Goal: Information Seeking & Learning: Learn about a topic

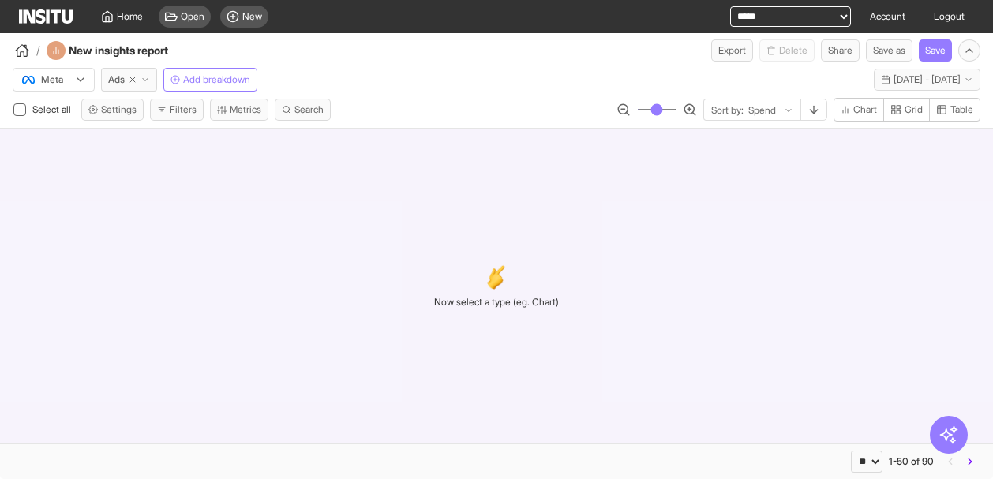
select select "**"
click at [861, 111] on span "Chart" at bounding box center [866, 109] width 24 height 13
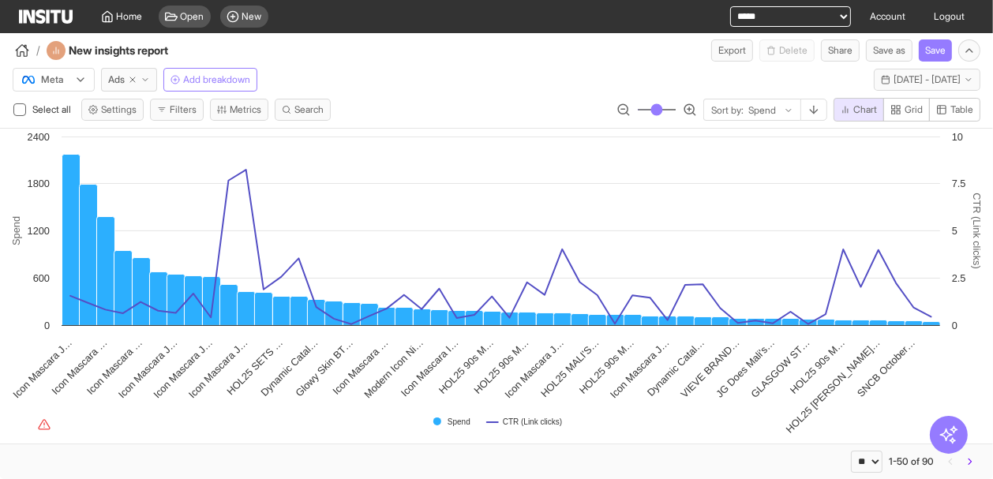
click at [956, 108] on span "Table" at bounding box center [962, 109] width 23 height 13
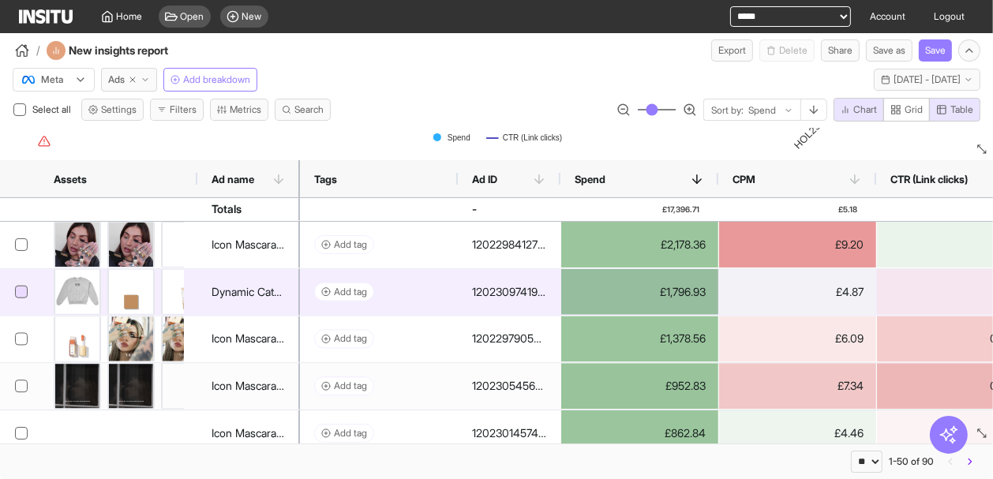
click at [20, 291] on icon at bounding box center [21, 292] width 8 height 8
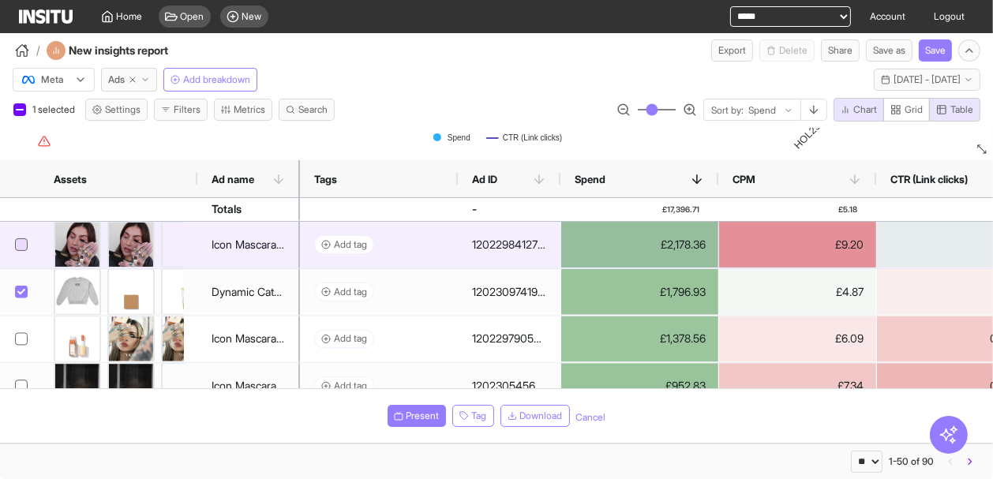
click at [20, 238] on div at bounding box center [21, 244] width 13 height 13
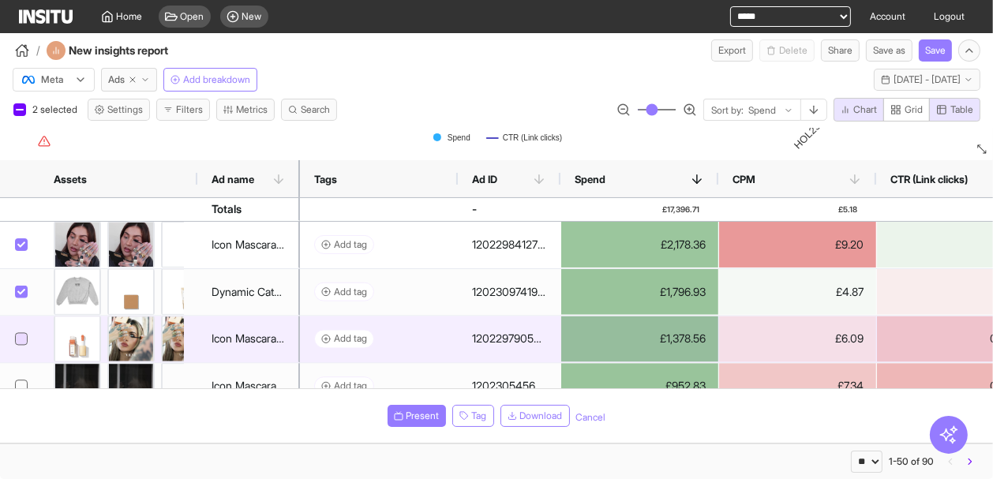
click at [18, 338] on icon at bounding box center [21, 339] width 8 height 6
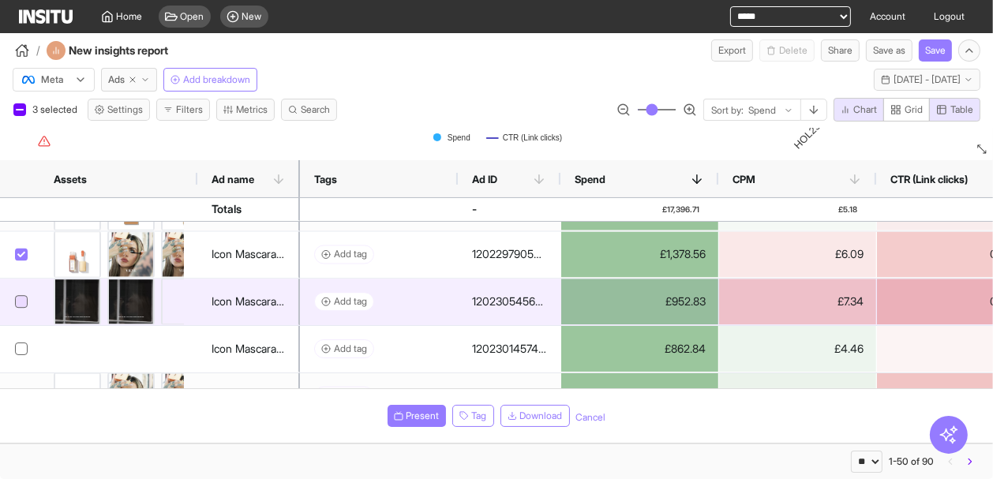
click at [23, 303] on icon at bounding box center [21, 302] width 8 height 8
drag, startPoint x: 20, startPoint y: 302, endPoint x: 16, endPoint y: 291, distance: 11.7
click at [20, 302] on icon at bounding box center [21, 301] width 8 height 6
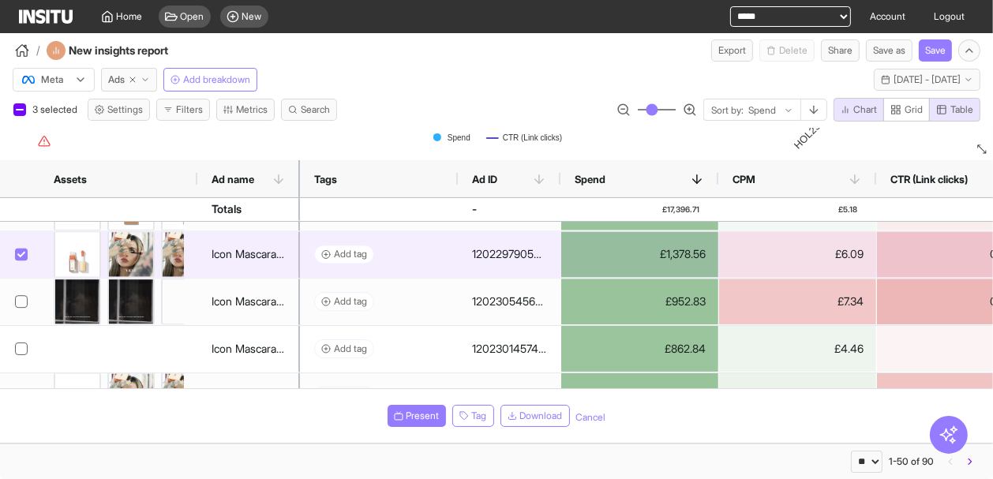
click at [18, 258] on div at bounding box center [21, 254] width 13 height 13
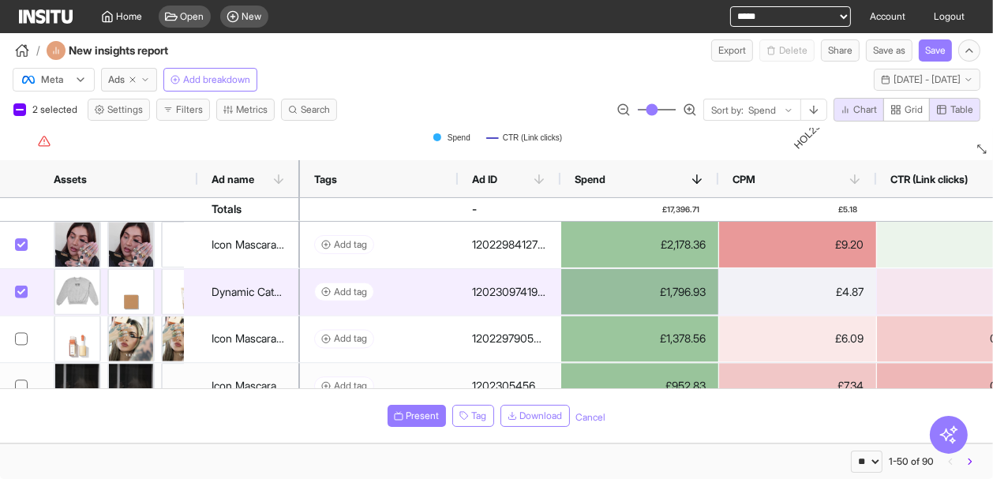
click at [21, 291] on icon at bounding box center [21, 292] width 8 height 8
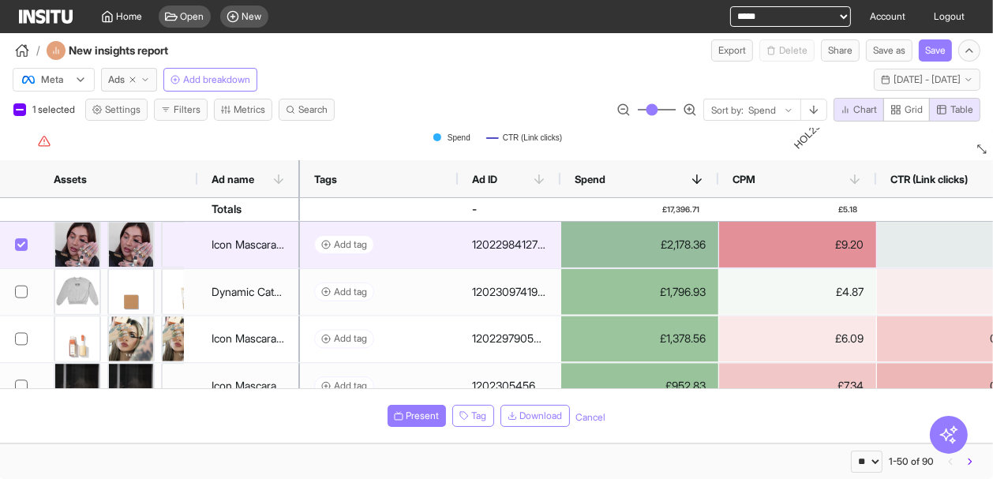
click at [21, 244] on icon at bounding box center [21, 245] width 8 height 6
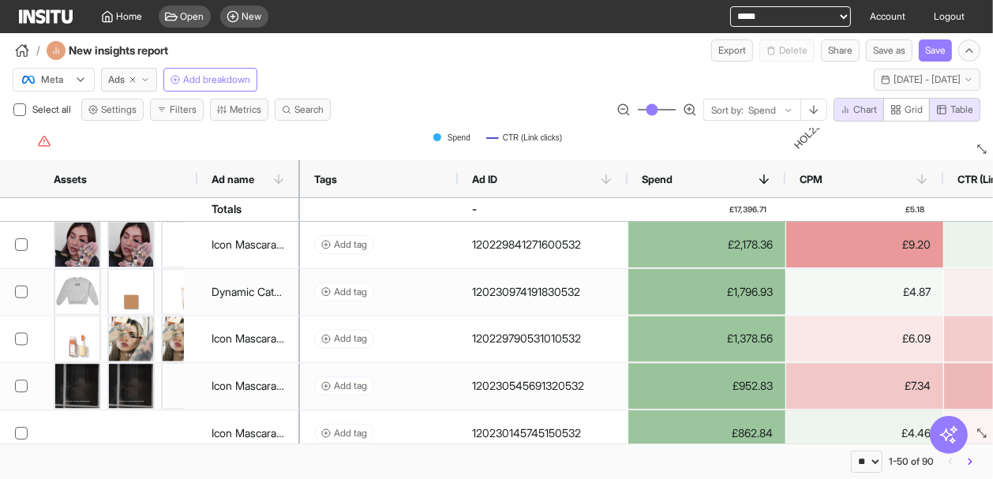
drag, startPoint x: 560, startPoint y: 176, endPoint x: 627, endPoint y: 186, distance: 67.9
click at [627, 186] on div at bounding box center [628, 178] width 6 height 37
